Goal: Information Seeking & Learning: Learn about a topic

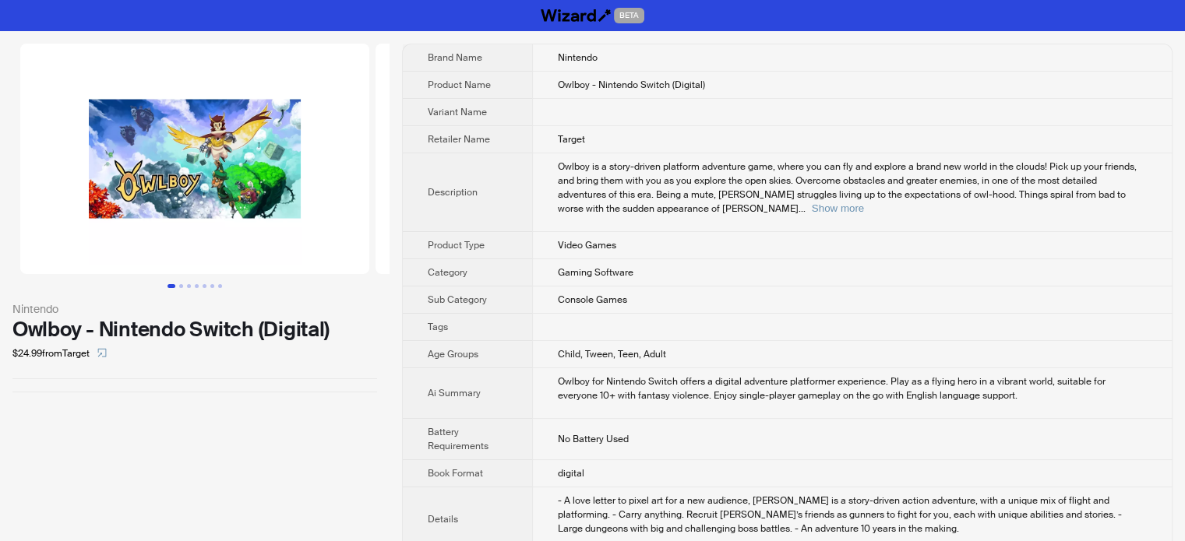
scroll to position [1286, 0]
click at [132, 211] on img at bounding box center [194, 159] width 349 height 231
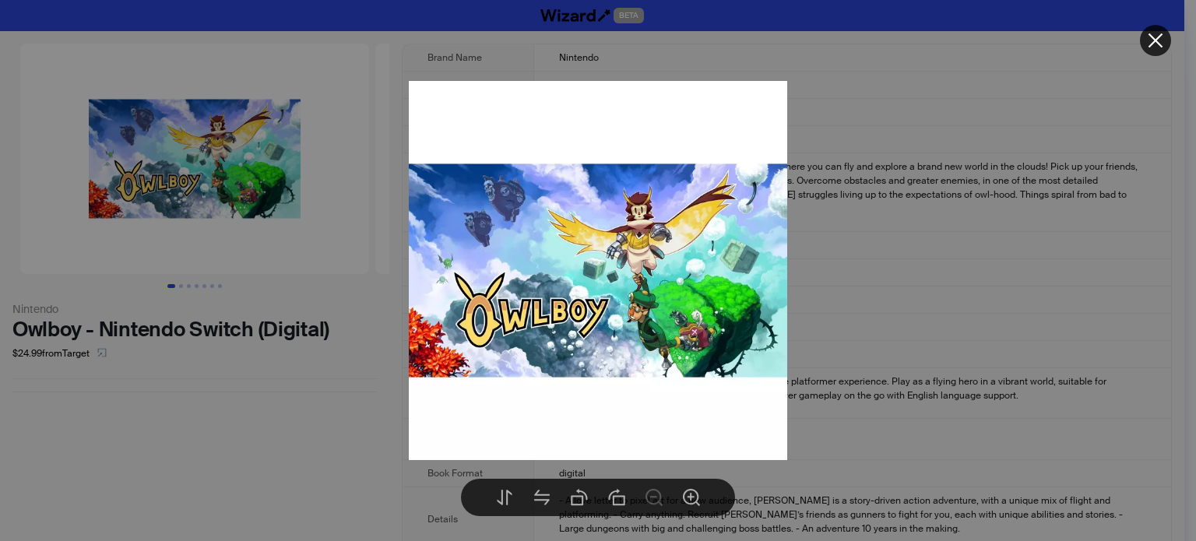
click at [966, 213] on div at bounding box center [598, 270] width 1196 height 541
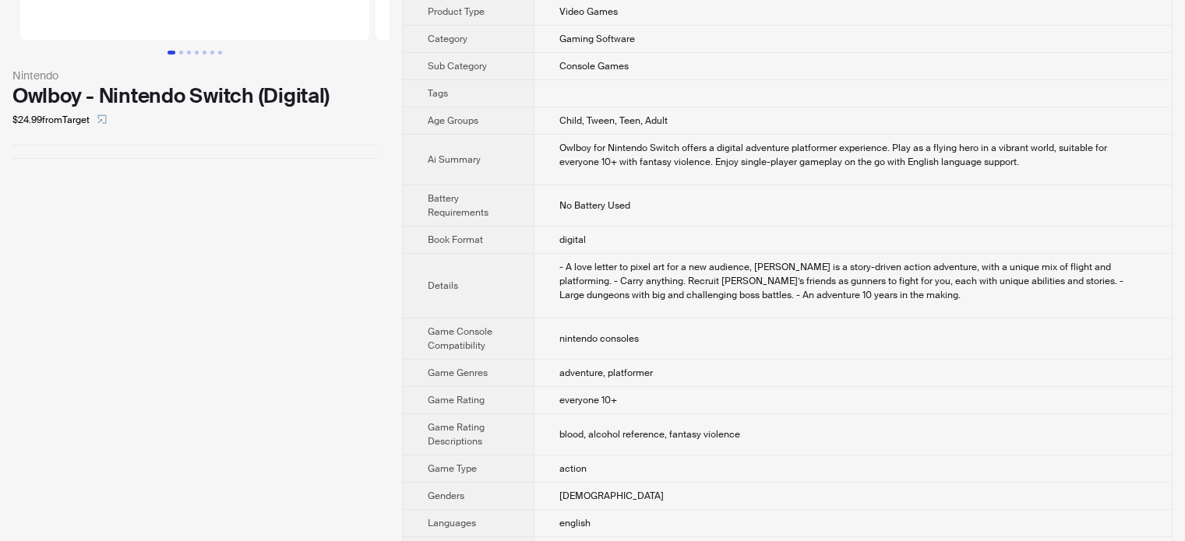
scroll to position [312, 0]
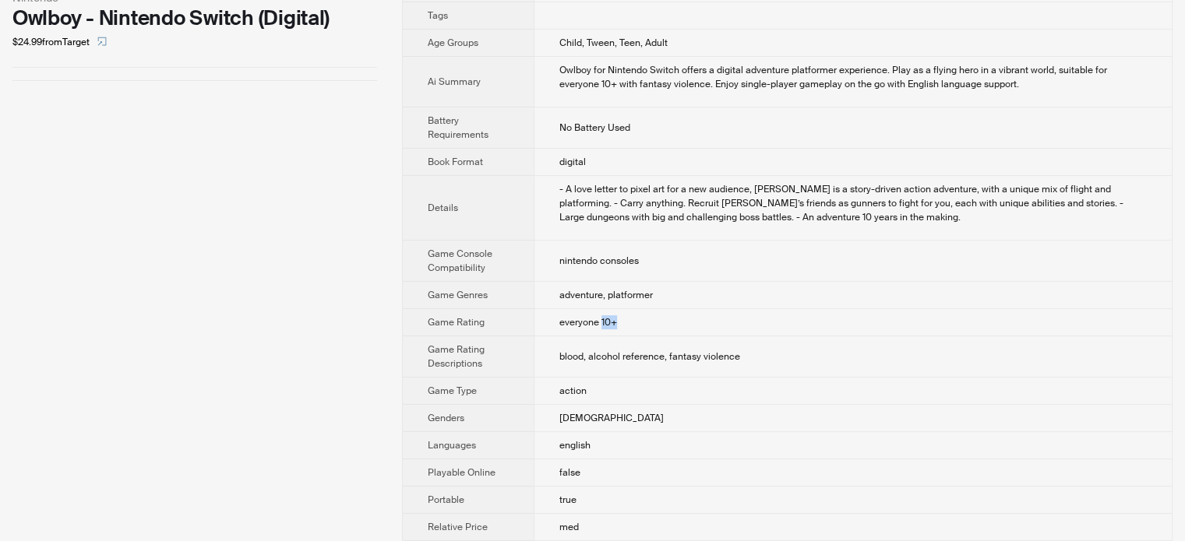
drag, startPoint x: 601, startPoint y: 305, endPoint x: 617, endPoint y: 305, distance: 15.6
type textarea "***"
click at [617, 309] on td "everyone 10+" at bounding box center [853, 322] width 638 height 27
click at [604, 354] on td "blood, alcohol reference, fantasy violence" at bounding box center [853, 356] width 638 height 41
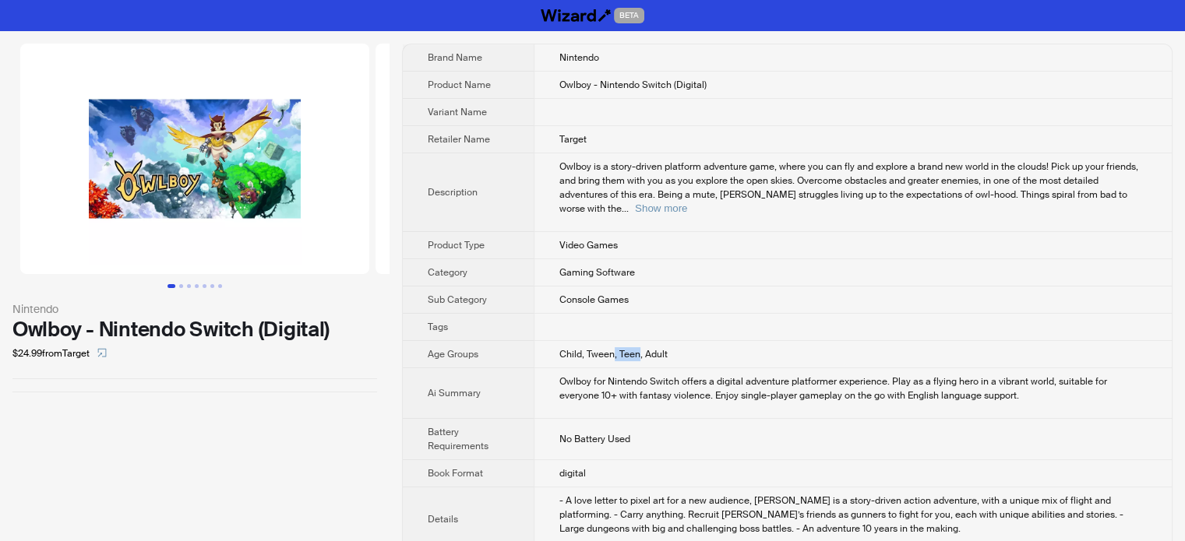
drag, startPoint x: 615, startPoint y: 336, endPoint x: 639, endPoint y: 337, distance: 24.2
click at [639, 348] on span "Child, Tween, Teen, Adult" at bounding box center [613, 354] width 108 height 12
click at [664, 294] on td "Console Games" at bounding box center [853, 300] width 638 height 27
click at [179, 284] on button "Go to slide 2" at bounding box center [181, 286] width 4 height 4
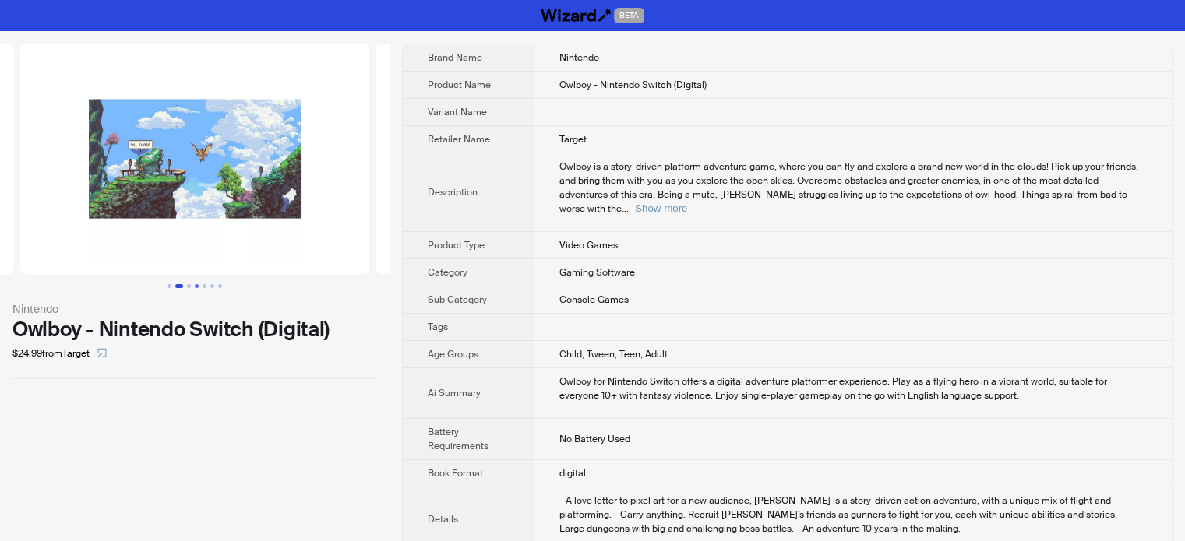
click at [199, 284] on button "Go to slide 4" at bounding box center [197, 286] width 4 height 4
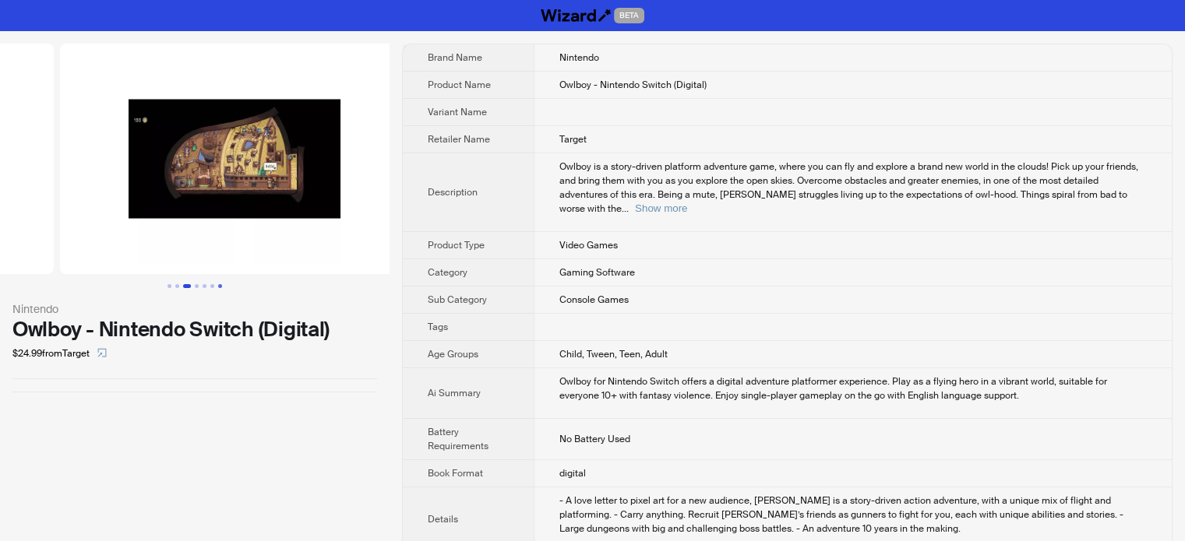
click at [218, 288] on button "Go to slide 7" at bounding box center [220, 286] width 4 height 4
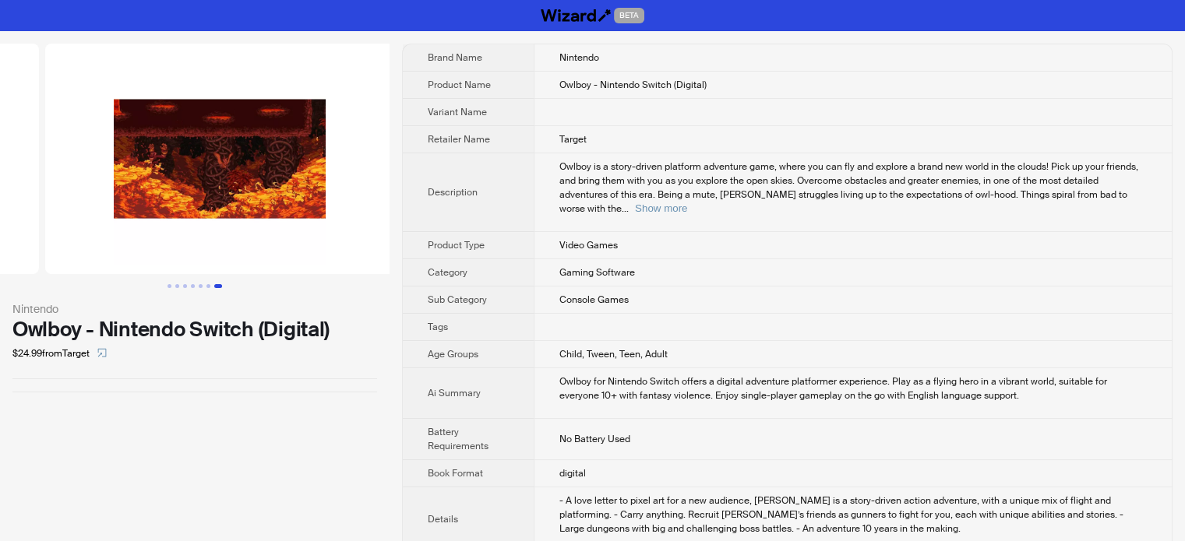
scroll to position [0, 2131]
